Goal: Register for event/course

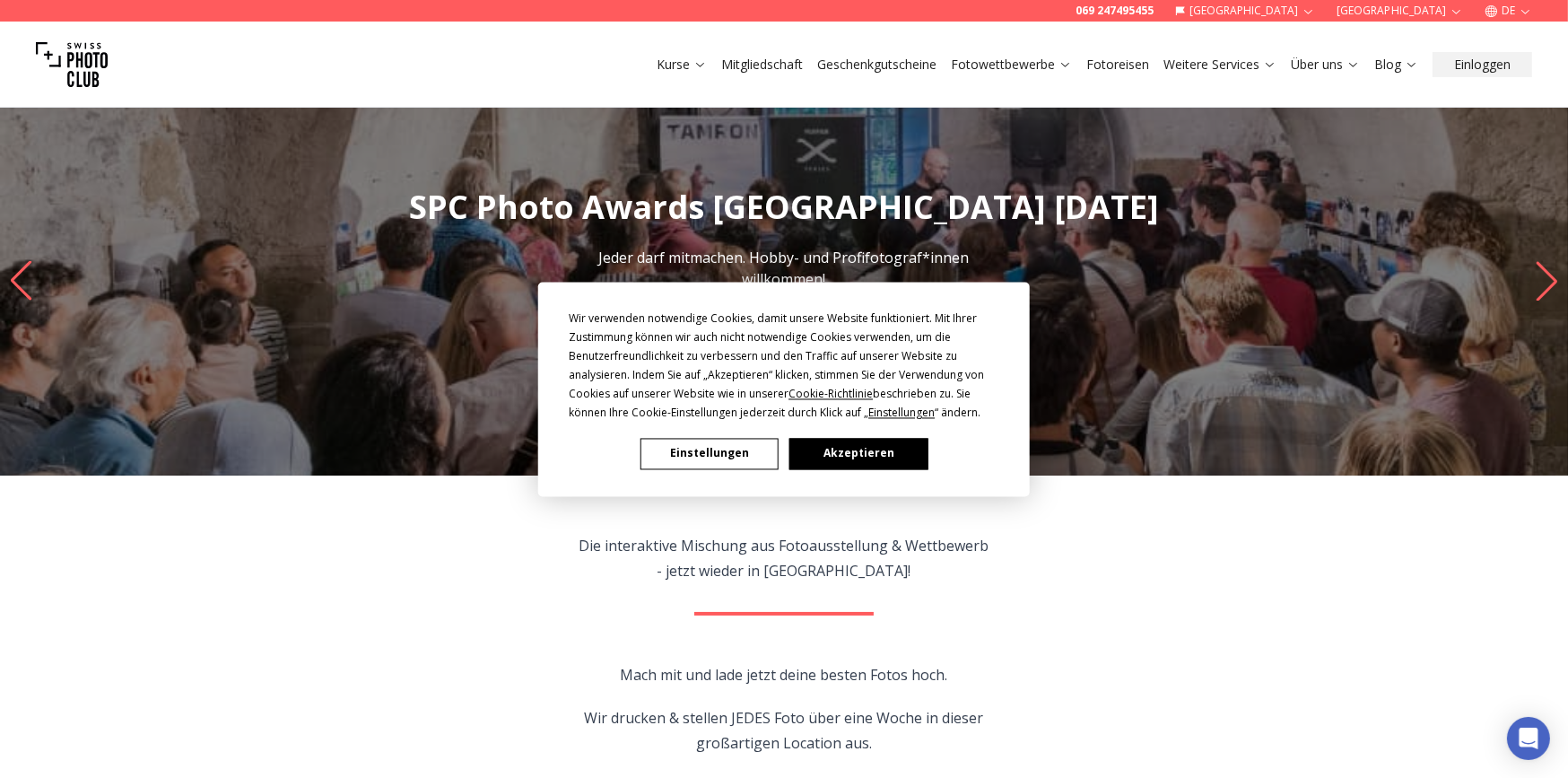
click at [839, 451] on button "Akzeptieren" at bounding box center [859, 454] width 138 height 32
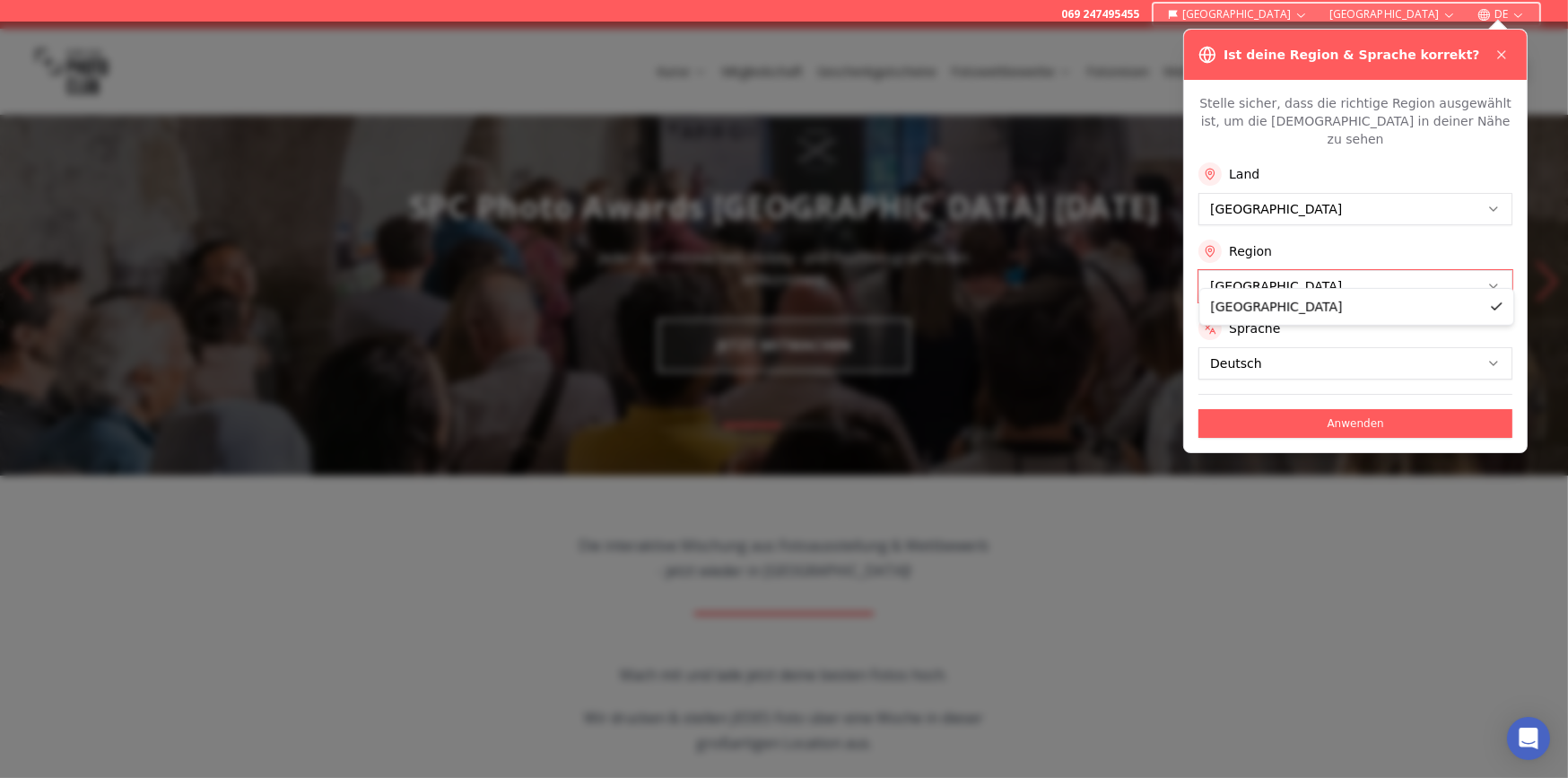
click at [1356, 409] on button "Anwenden" at bounding box center [1355, 423] width 314 height 29
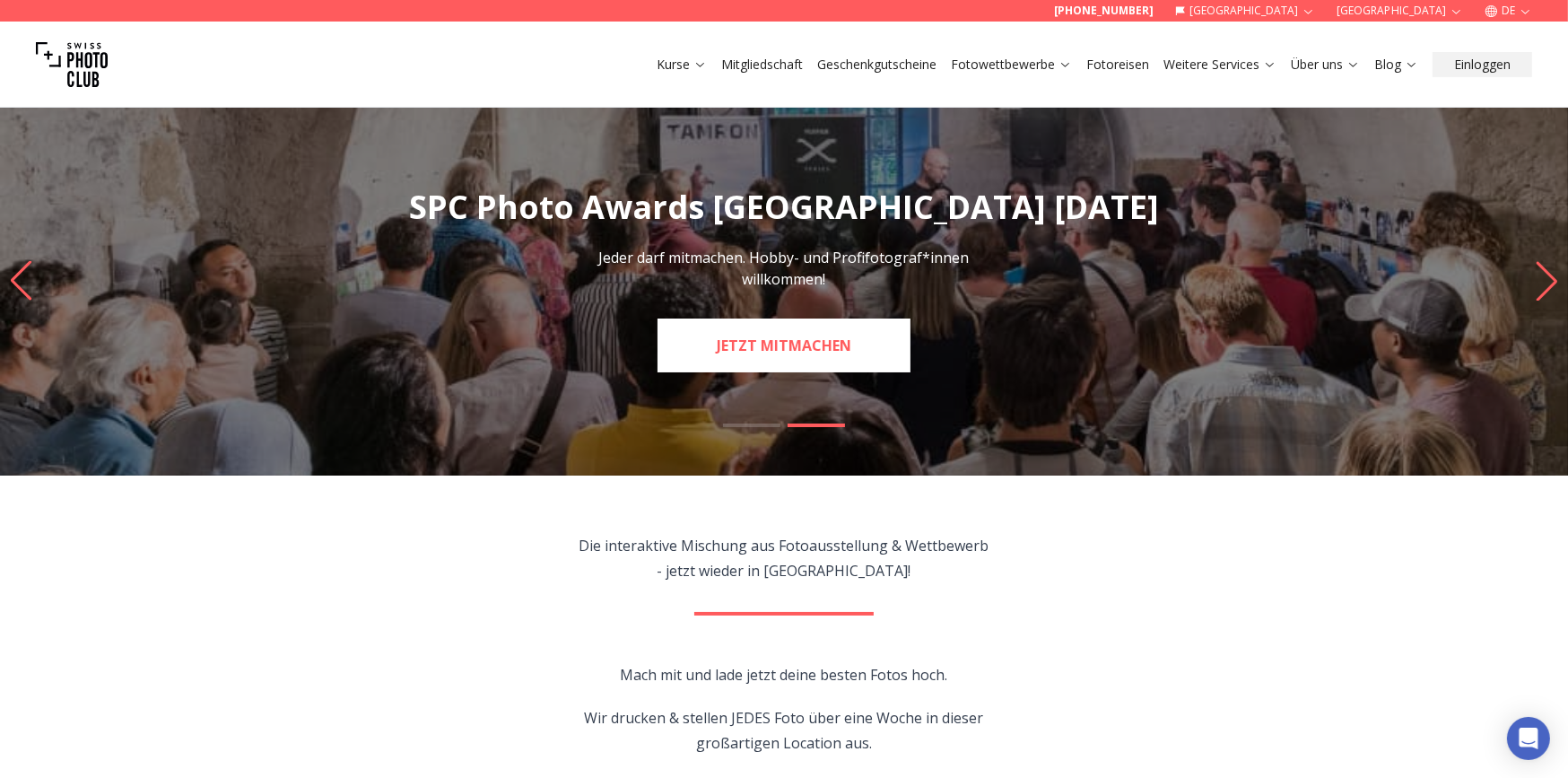
click at [786, 359] on link "JETZT MITMACHEN" at bounding box center [784, 346] width 253 height 54
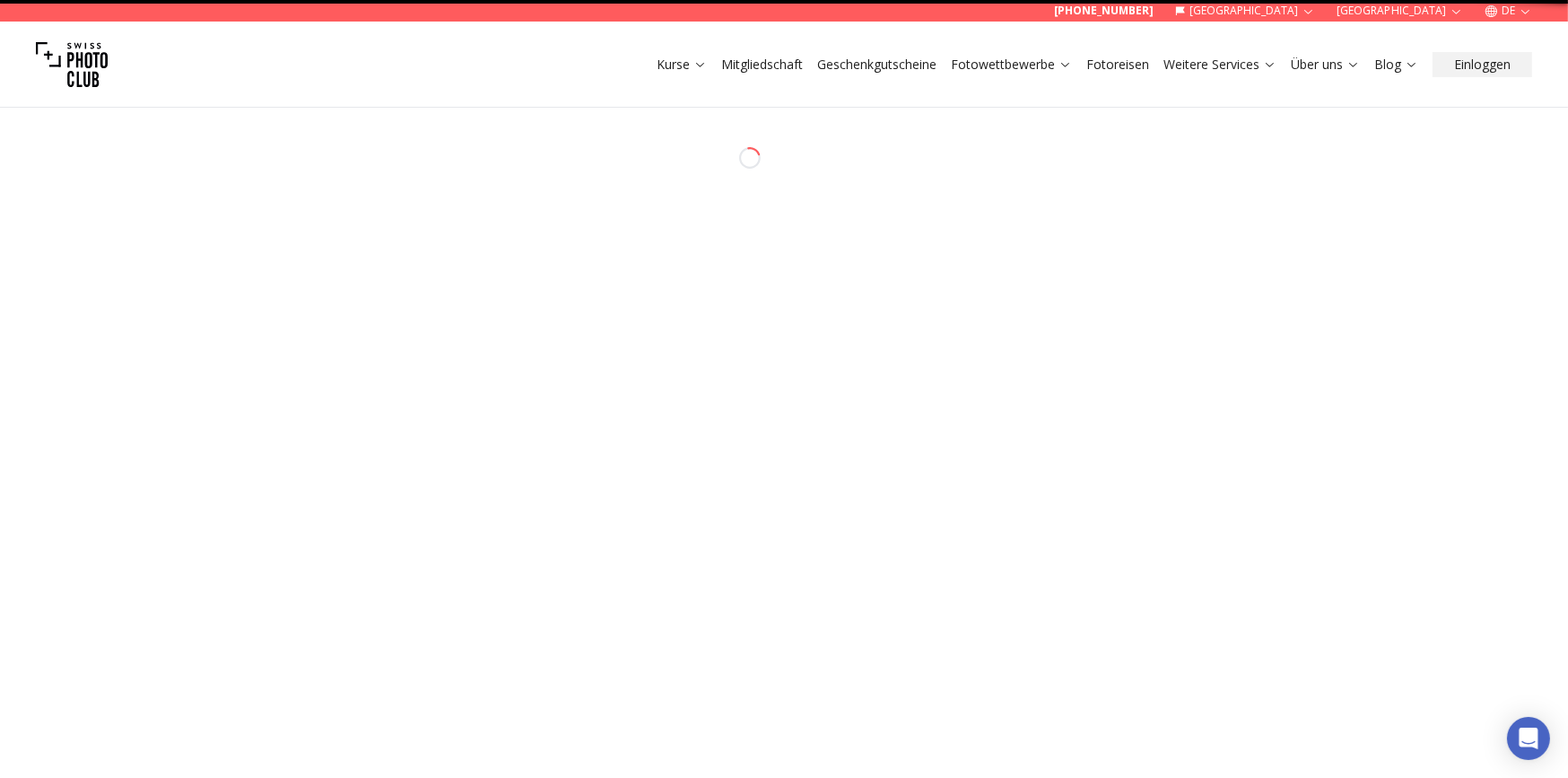
select select "*******"
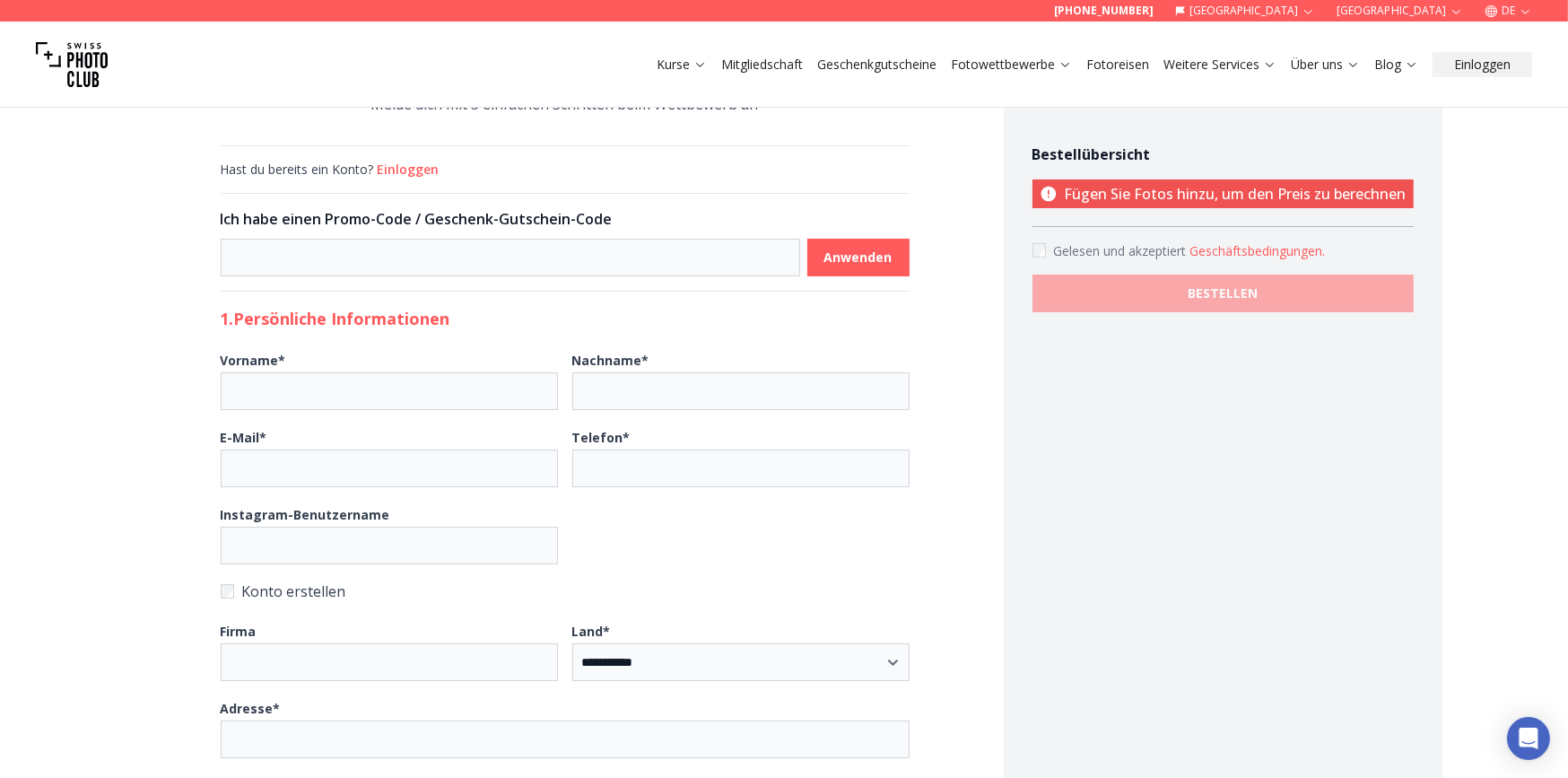
scroll to position [159, 0]
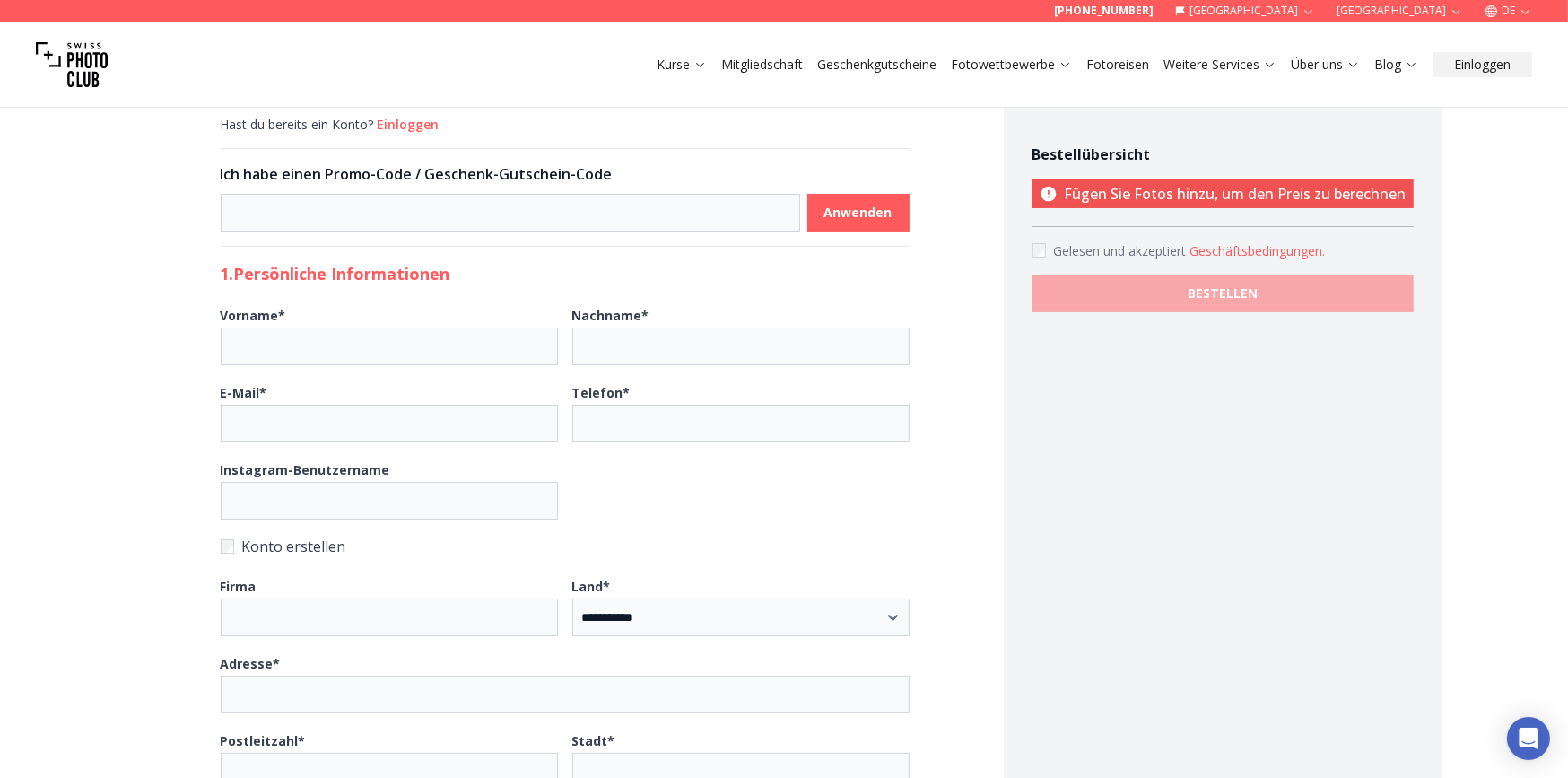
click at [1234, 252] on button "Geschäftsbedingungen ." at bounding box center [1257, 251] width 135 height 18
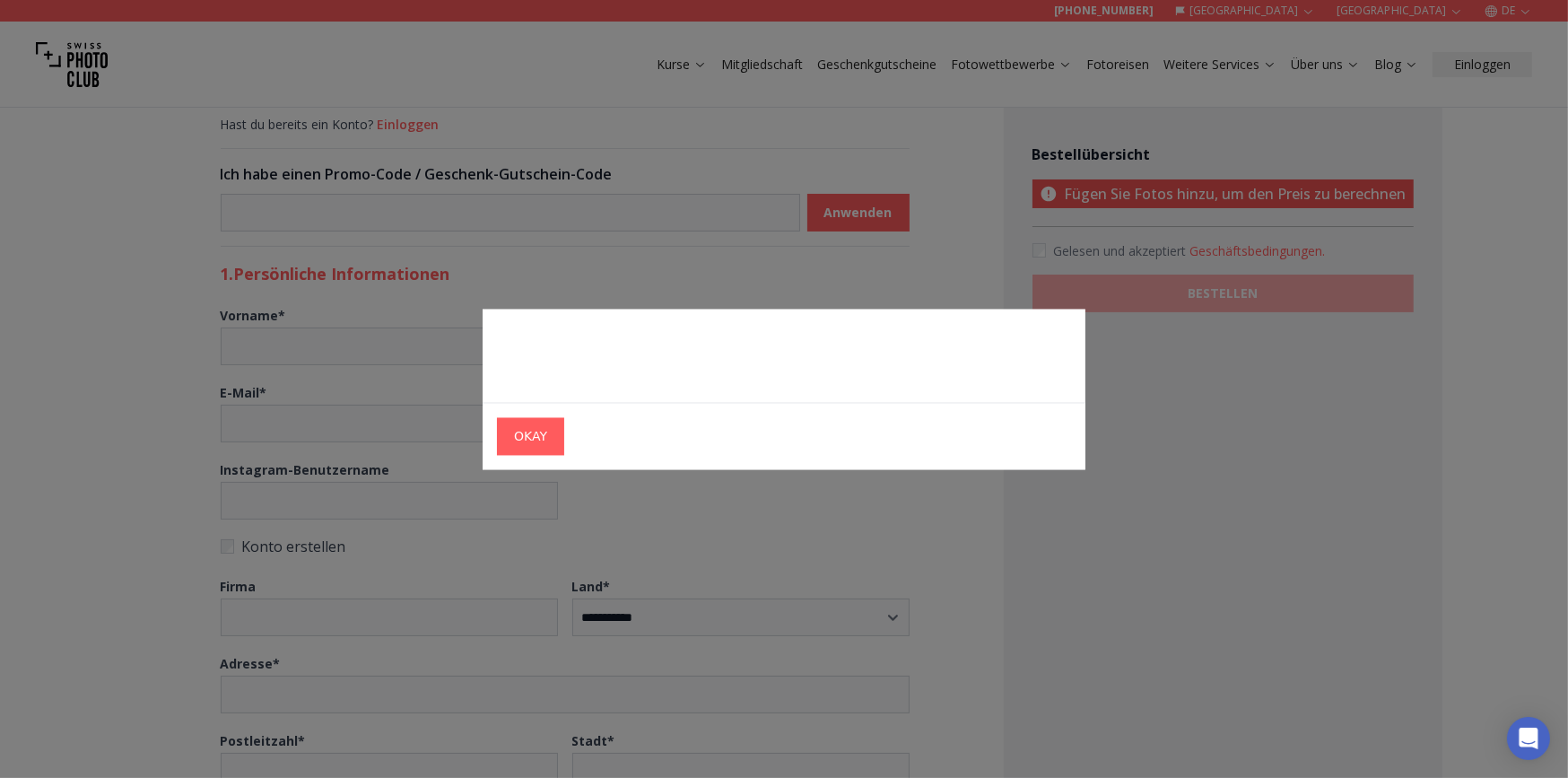
click at [1215, 428] on div at bounding box center [784, 389] width 1568 height 778
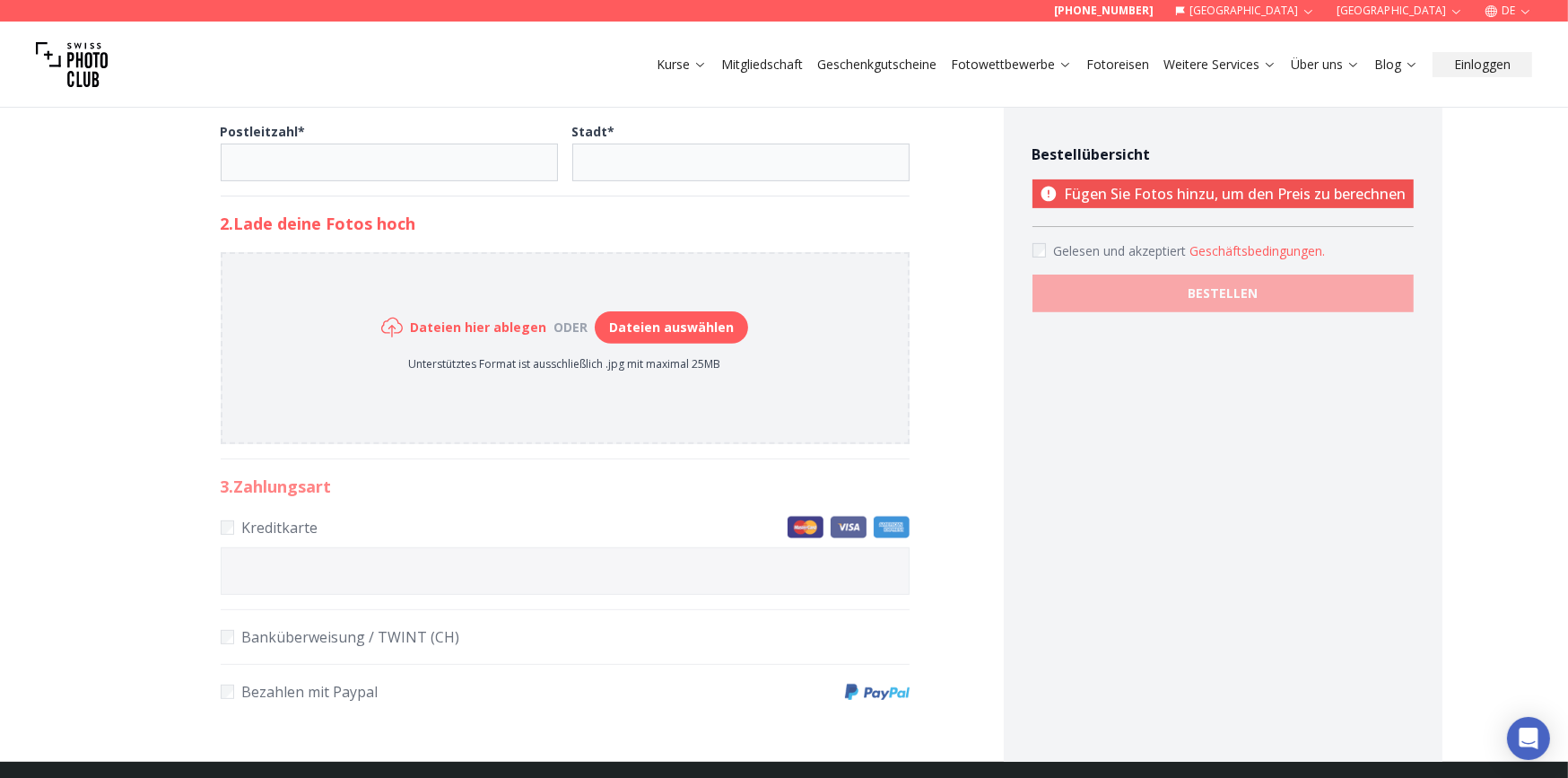
scroll to position [795, 0]
